Goal: Transaction & Acquisition: Book appointment/travel/reservation

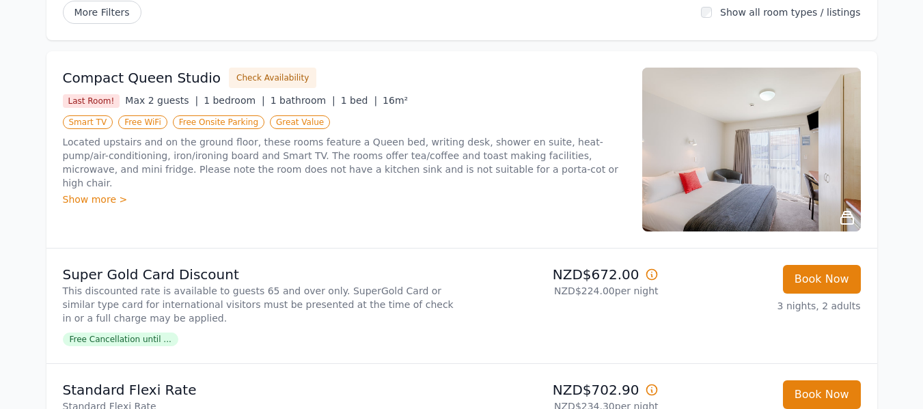
scroll to position [127, 0]
click at [573, 195] on div "Compact Queen Studio Check Availability Last Room! Max 2 guests | 1 bedroom | 1…" at bounding box center [344, 149] width 563 height 164
click at [124, 339] on span "Free Cancellation until ..." at bounding box center [120, 339] width 115 height 14
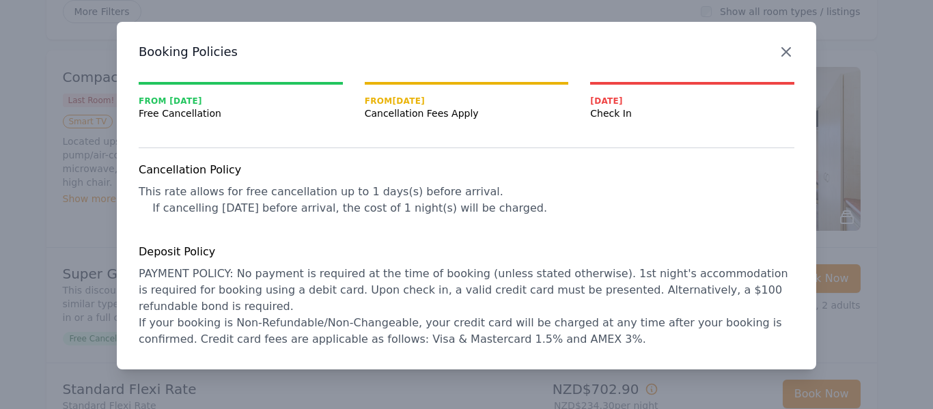
click at [785, 57] on icon "button" at bounding box center [786, 52] width 16 height 16
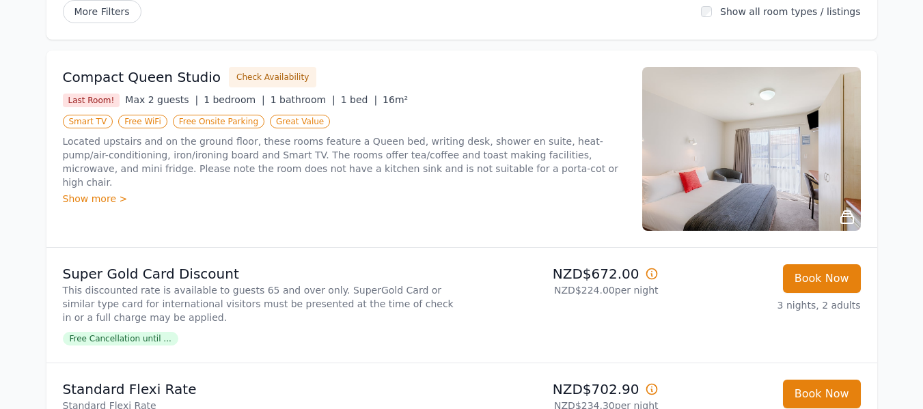
click at [85, 192] on div "Show more >" at bounding box center [344, 199] width 563 height 14
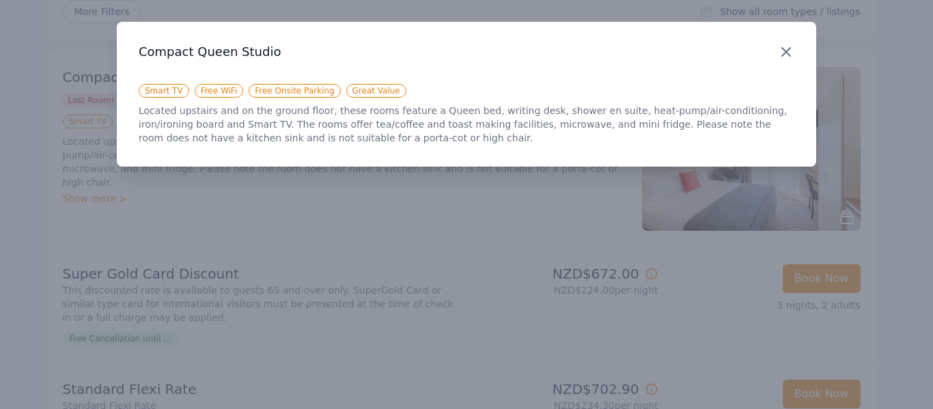
click at [785, 49] on icon "button" at bounding box center [786, 52] width 16 height 16
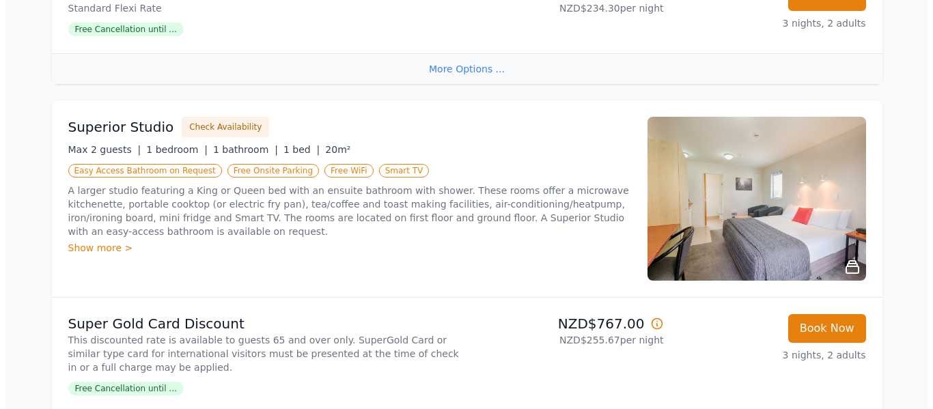
scroll to position [526, 0]
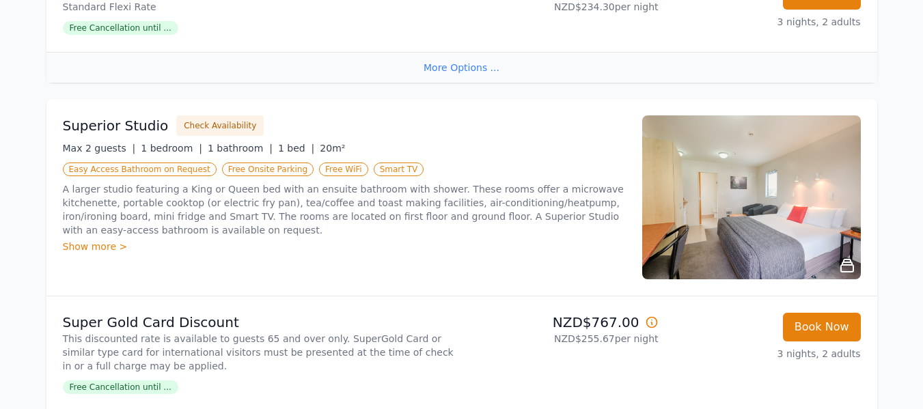
click at [761, 218] on img at bounding box center [751, 197] width 219 height 164
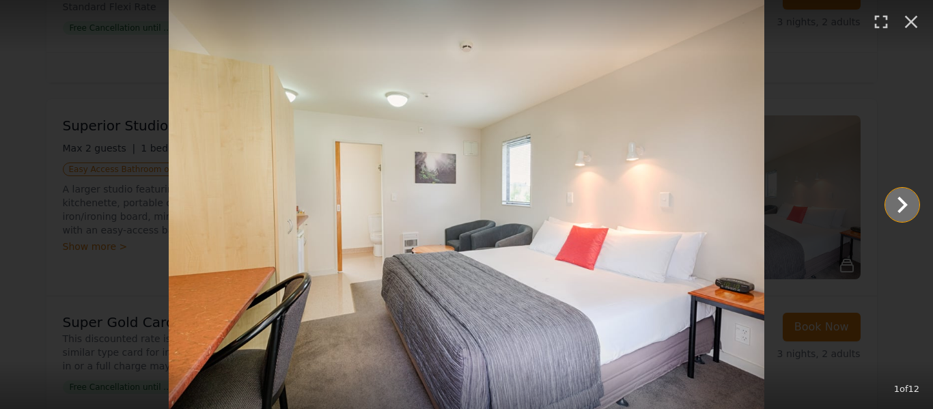
click at [897, 203] on icon "Show slide 2 of 12" at bounding box center [902, 204] width 33 height 33
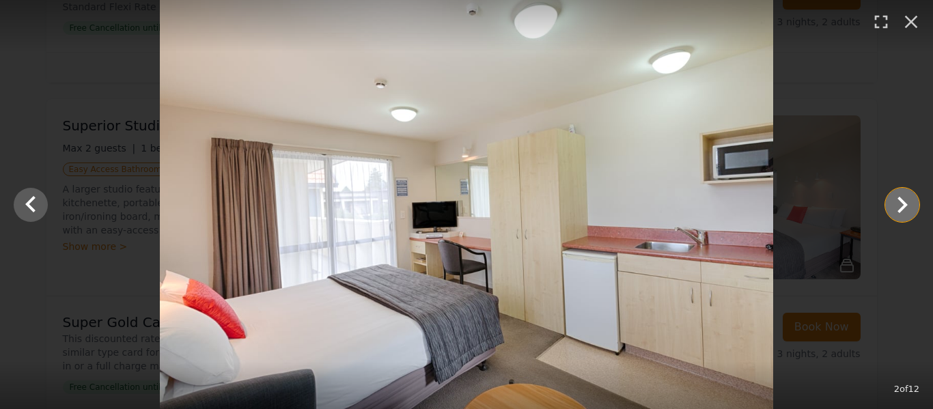
click at [897, 203] on icon "Show slide 3 of 12" at bounding box center [902, 204] width 33 height 33
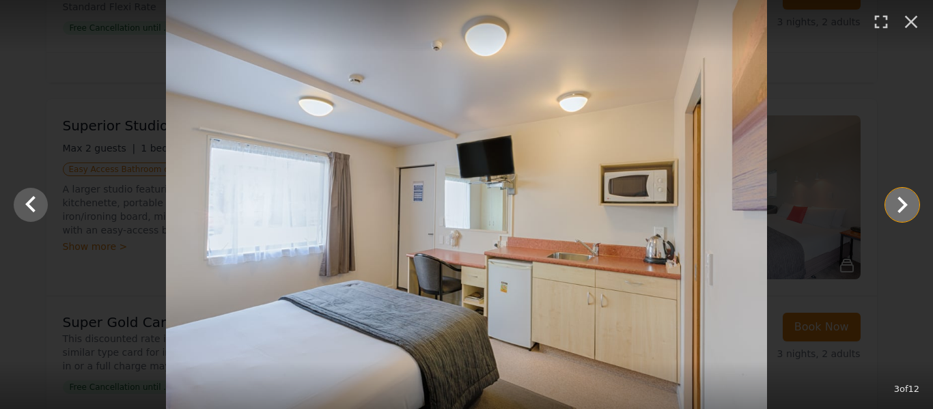
click at [897, 203] on icon "Show slide 4 of 12" at bounding box center [902, 204] width 33 height 33
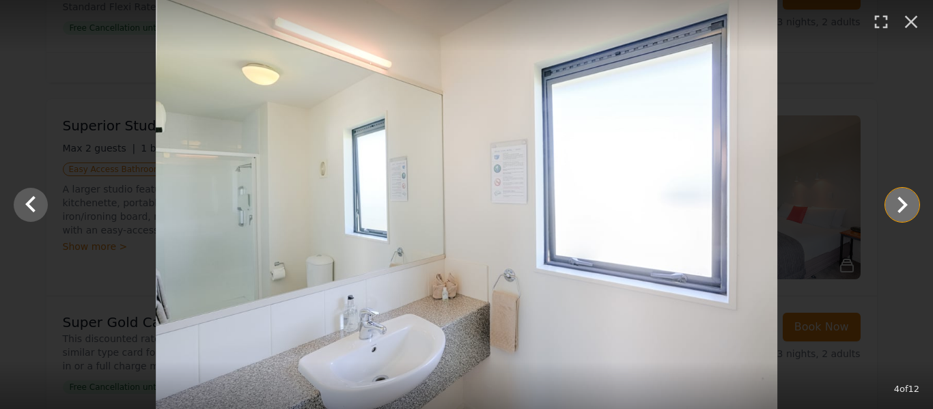
click at [897, 203] on icon "Show slide 5 of 12" at bounding box center [902, 204] width 33 height 33
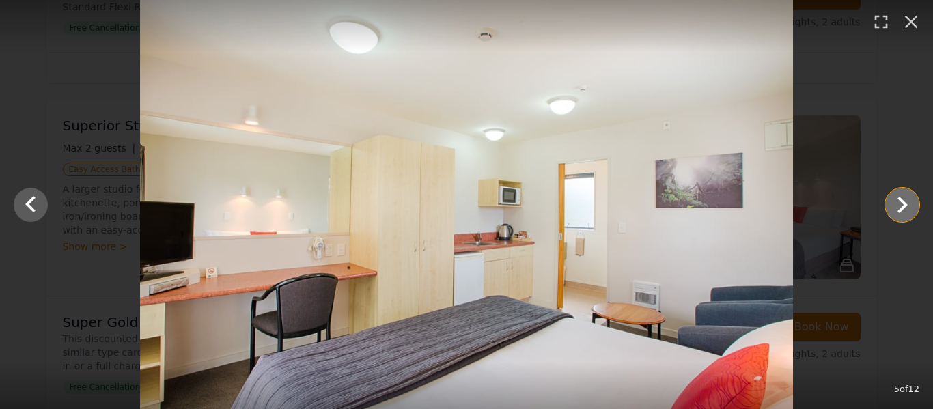
click at [897, 203] on icon "Show slide 6 of 12" at bounding box center [902, 204] width 33 height 33
